Goal: Navigation & Orientation: Go to known website

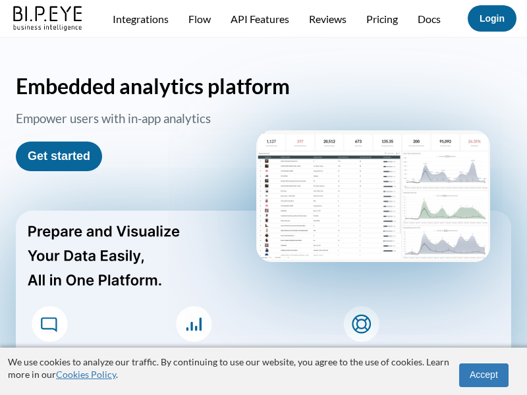
click at [48, 28] on img at bounding box center [49, 18] width 76 height 30
